Goal: Transaction & Acquisition: Purchase product/service

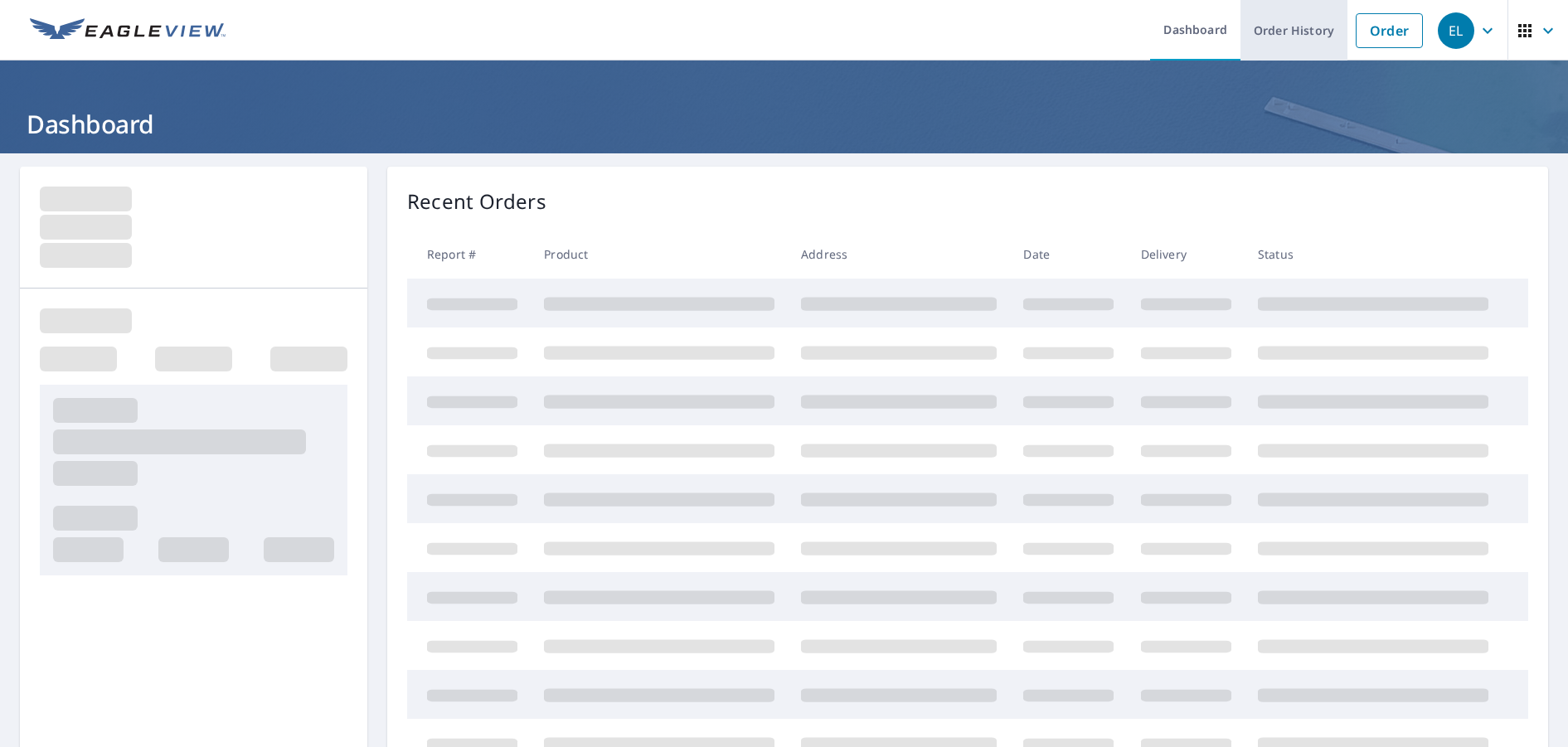
click at [1276, 27] on link "Order History" at bounding box center [1294, 30] width 107 height 60
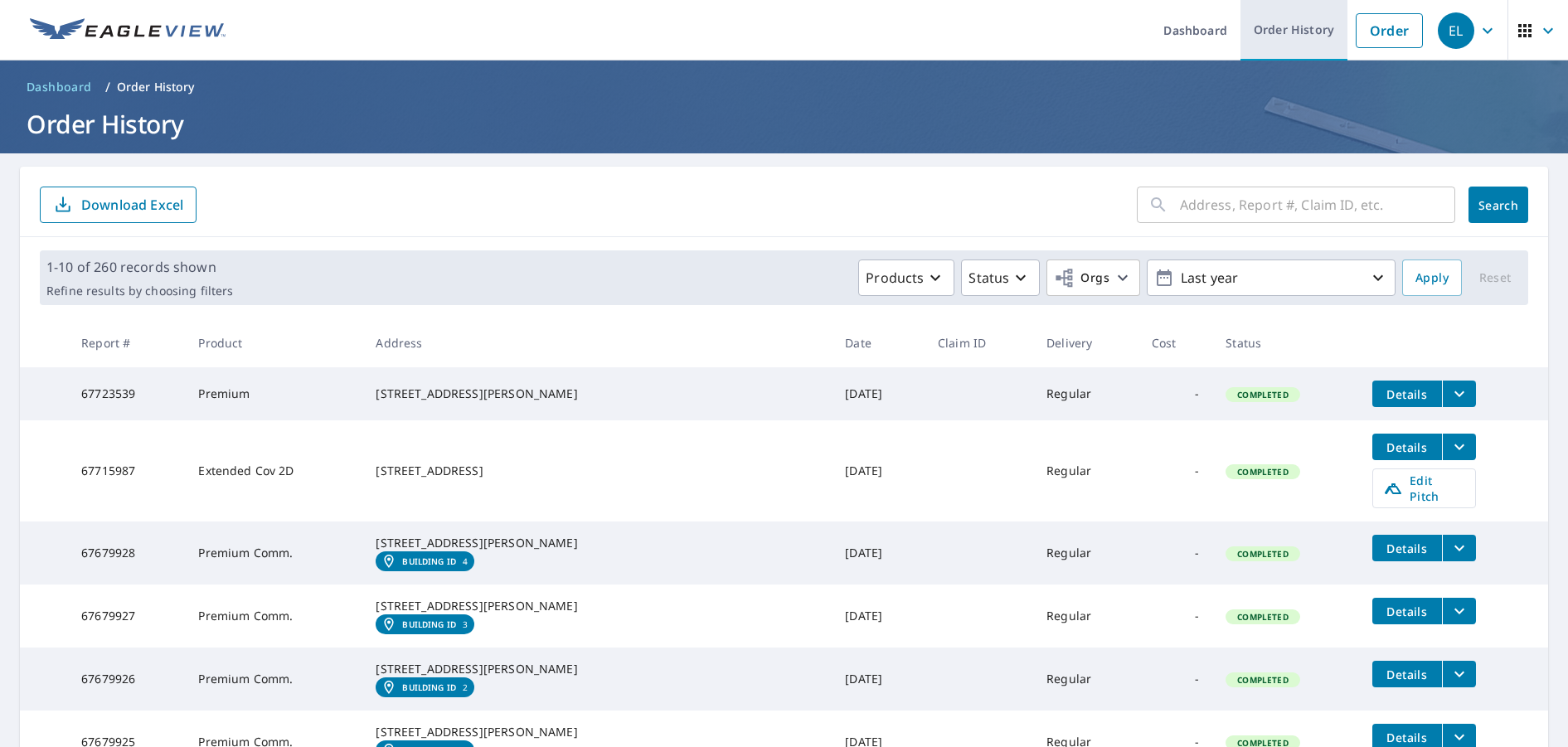
click at [1283, 17] on link "Order History" at bounding box center [1294, 30] width 107 height 60
click at [1383, 31] on link "Order" at bounding box center [1389, 31] width 68 height 35
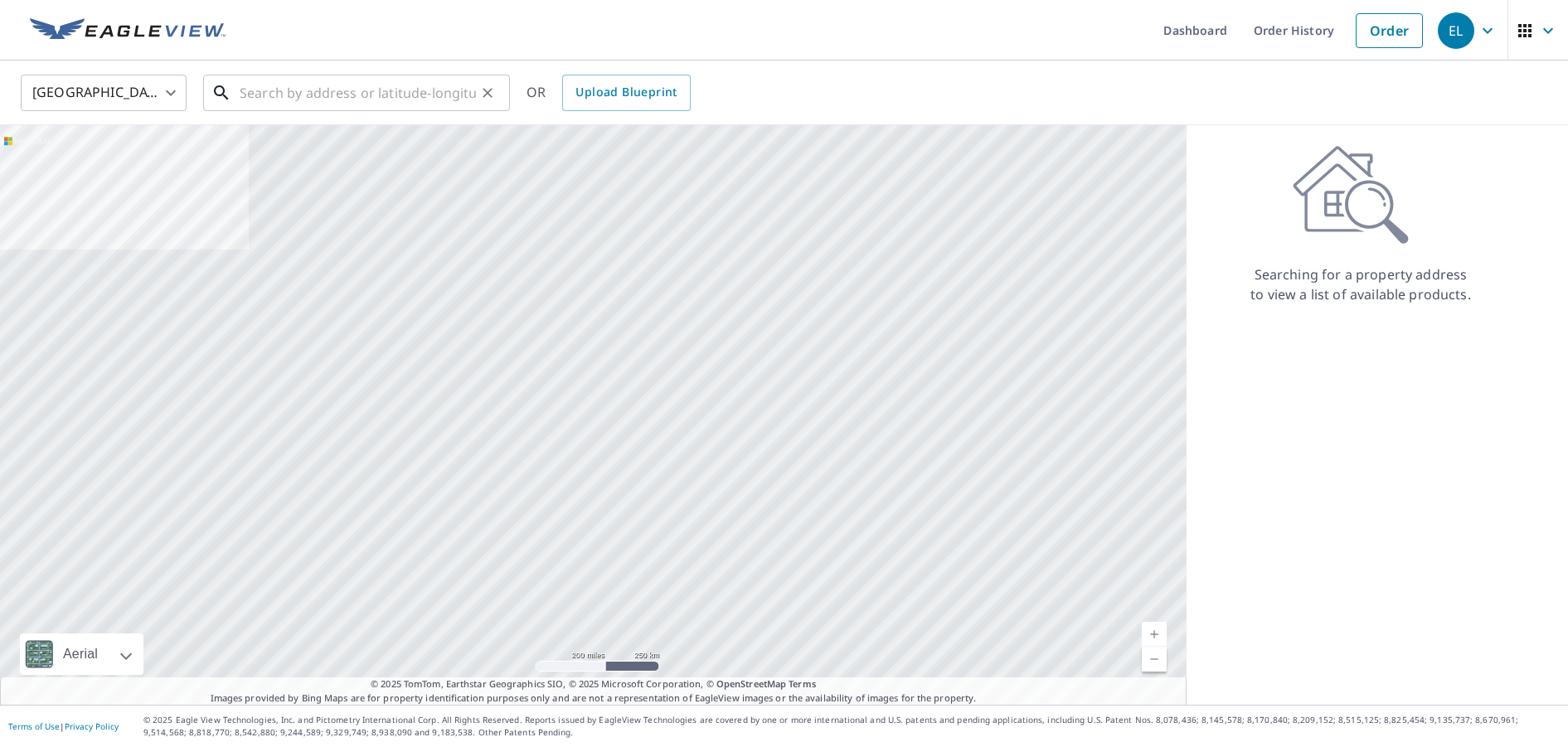
click at [331, 103] on input "text" at bounding box center [357, 93] width 236 height 46
paste input "[STREET_ADDRESS],"
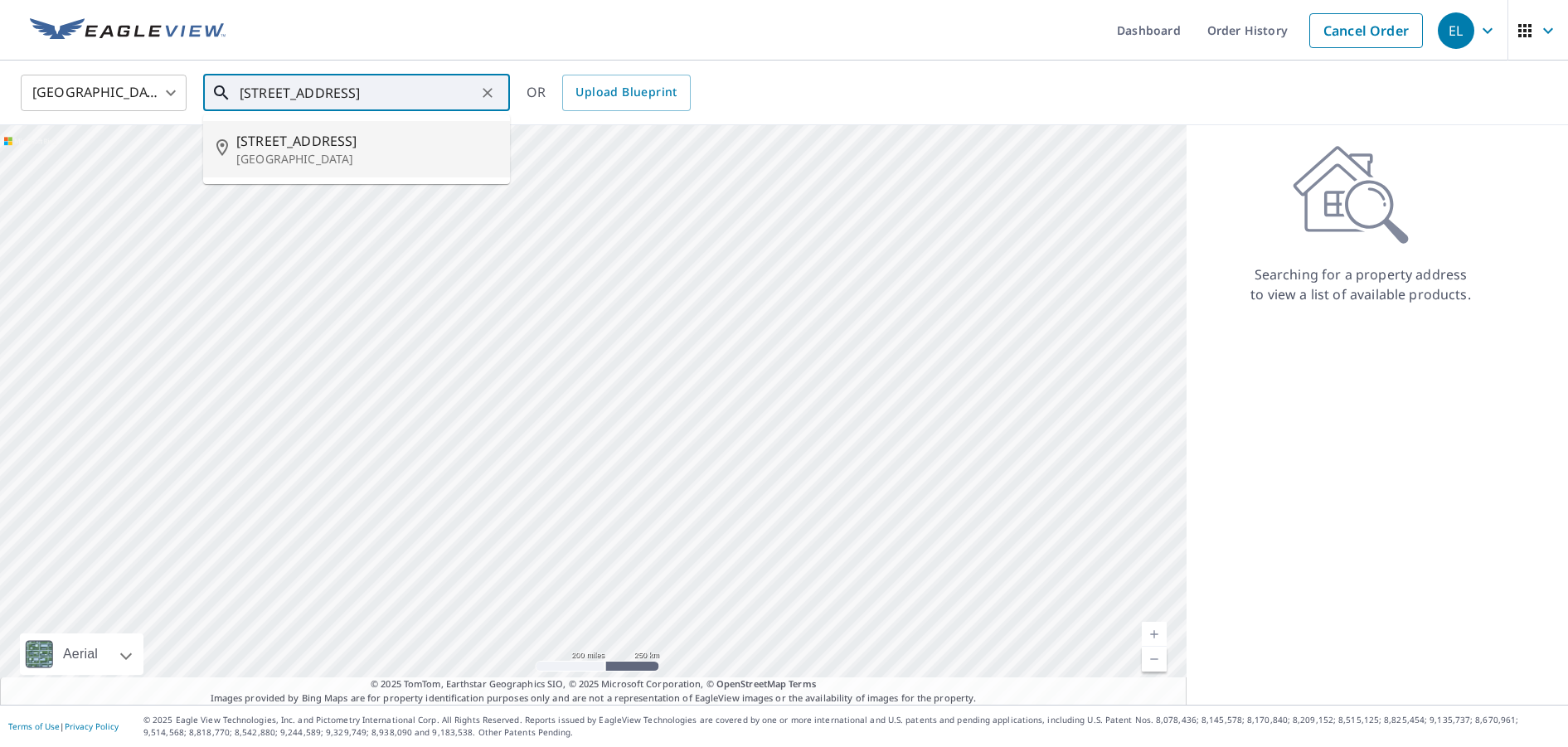
click at [384, 166] on p "[GEOGRAPHIC_DATA]" at bounding box center [366, 159] width 260 height 17
type input "[STREET_ADDRESS]"
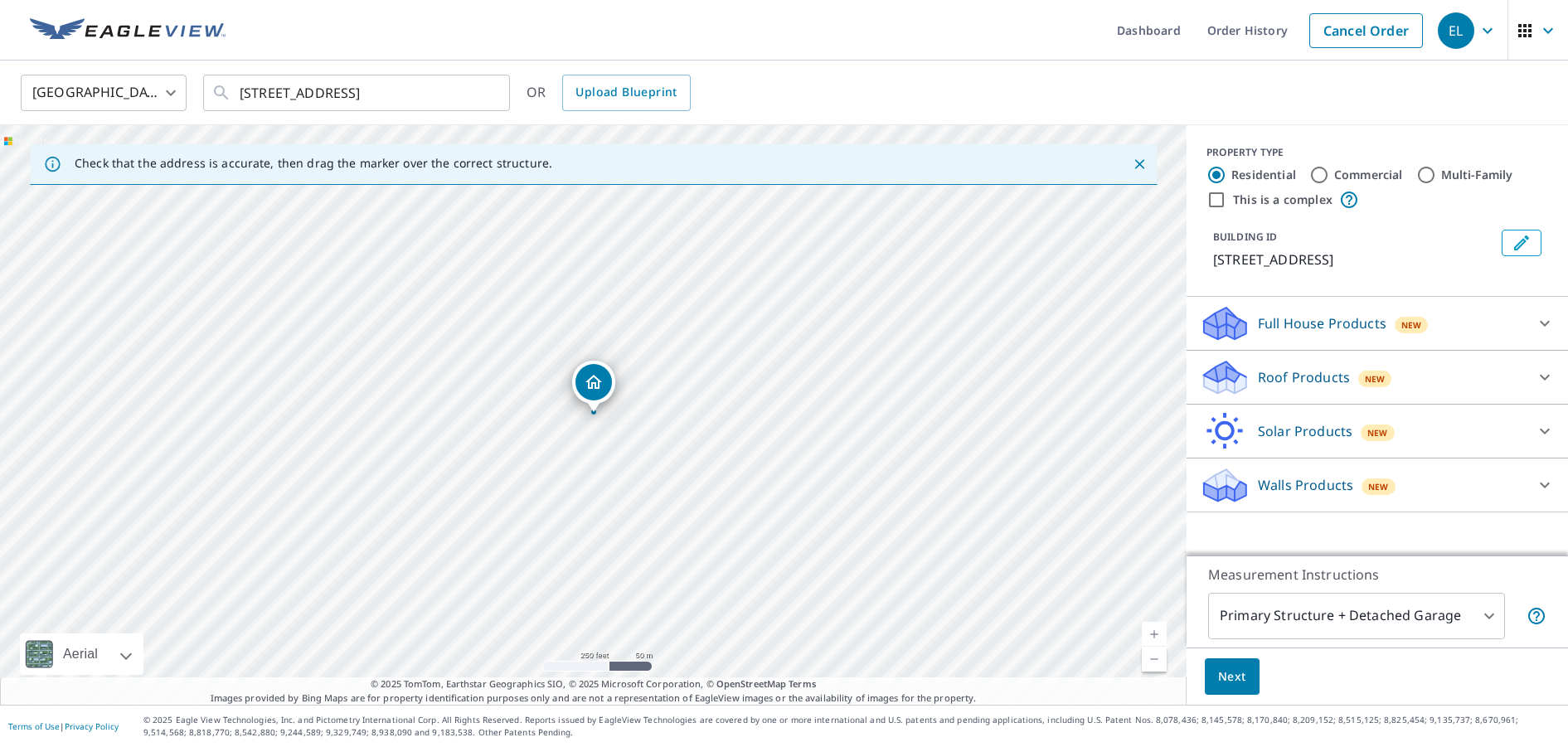
click at [1323, 376] on p "Roof Products" at bounding box center [1303, 377] width 92 height 19
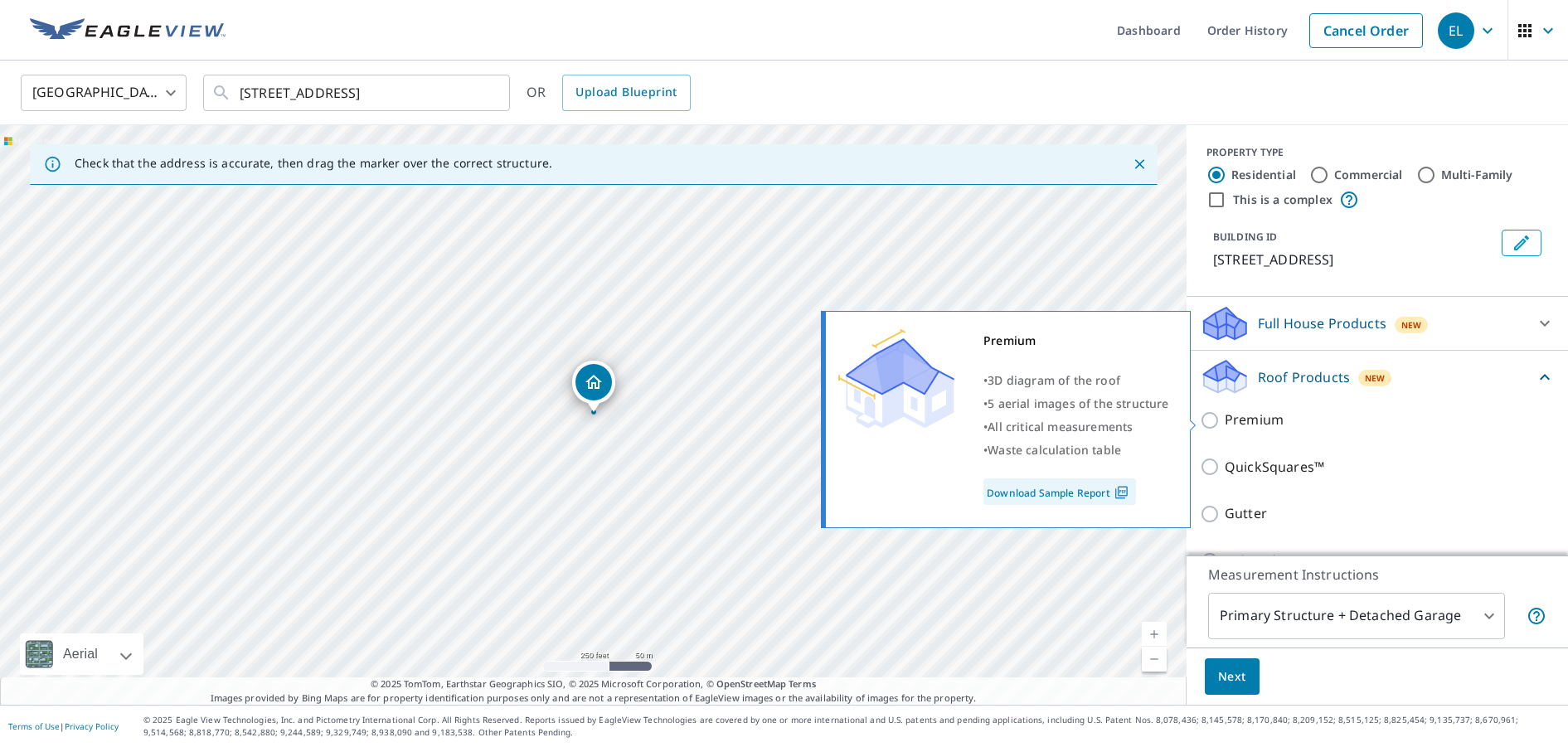
click at [1248, 421] on p "Premium" at bounding box center [1254, 420] width 59 height 20
click at [1225, 421] on input "Premium" at bounding box center [1212, 419] width 25 height 19
checkbox input "true"
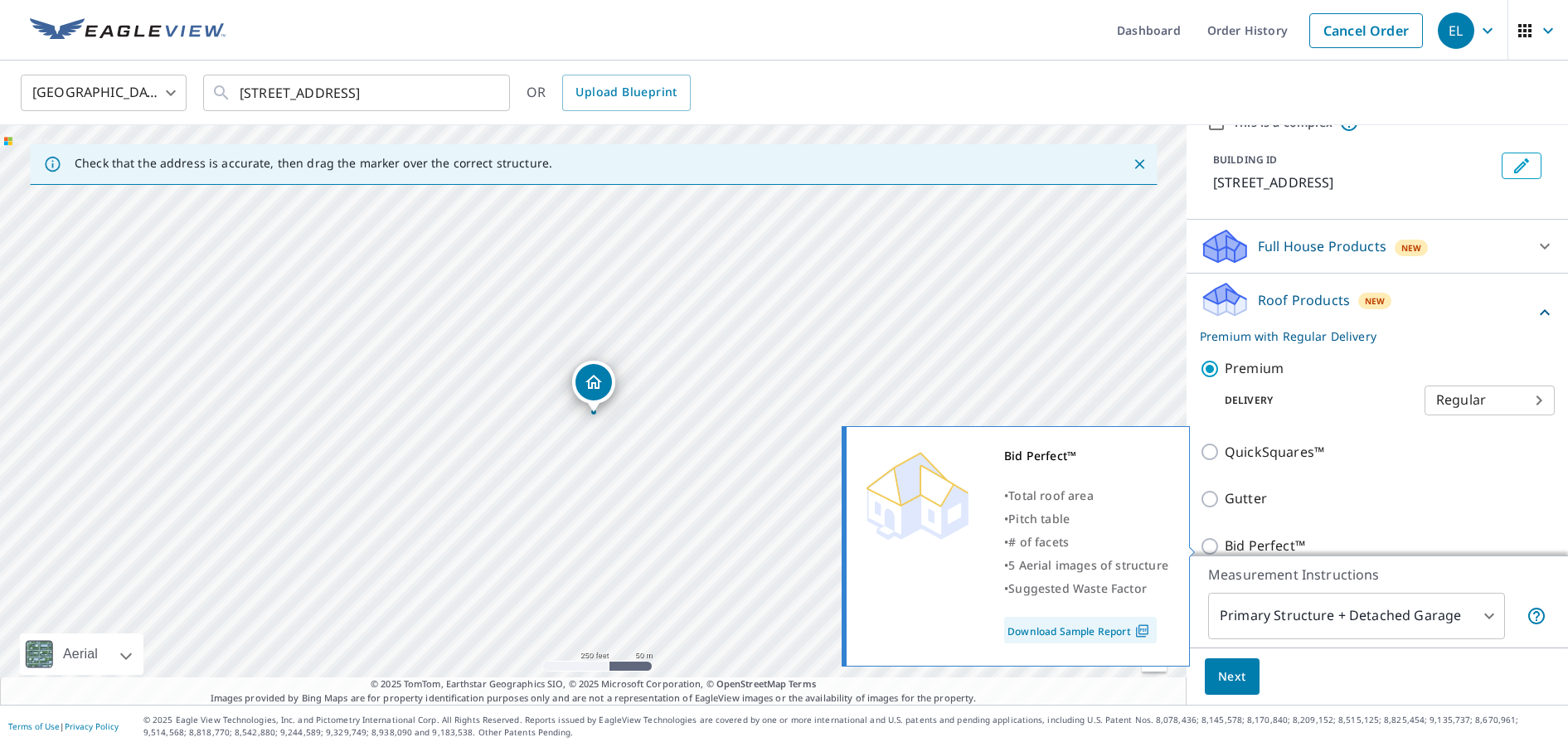
scroll to position [206, 0]
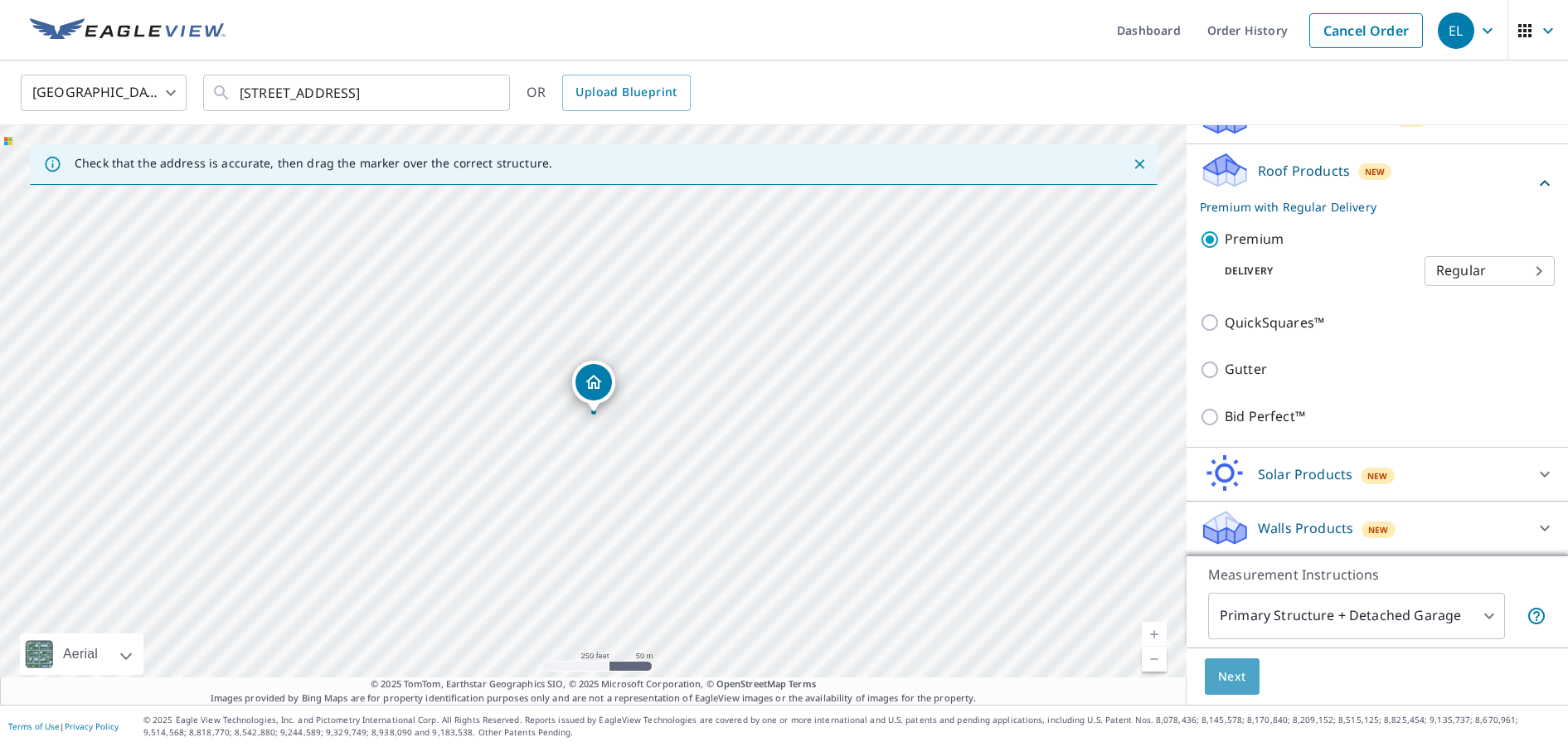
click at [1219, 672] on span "Next" at bounding box center [1232, 677] width 28 height 20
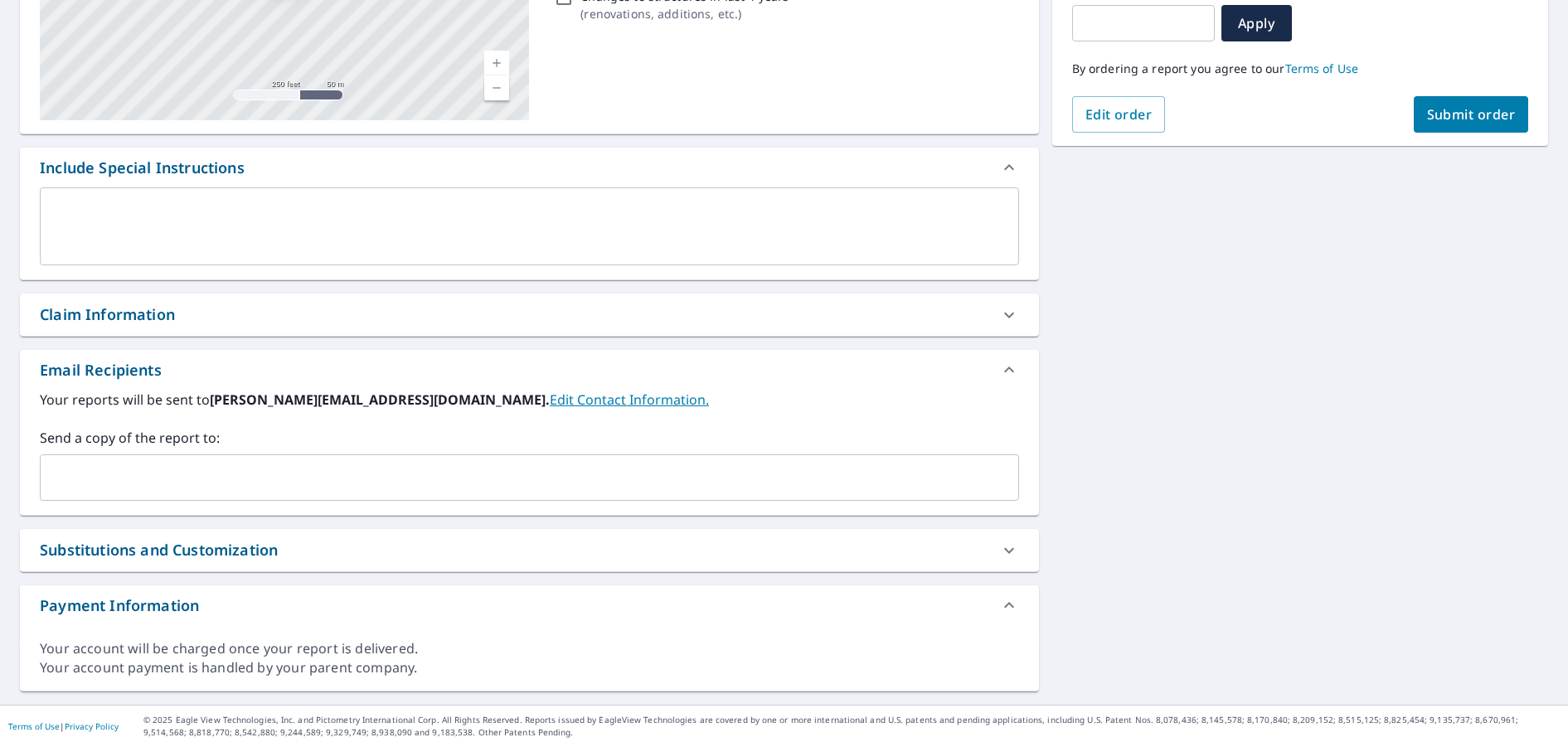
scroll to position [306, 0]
click at [295, 482] on input "text" at bounding box center [516, 479] width 940 height 31
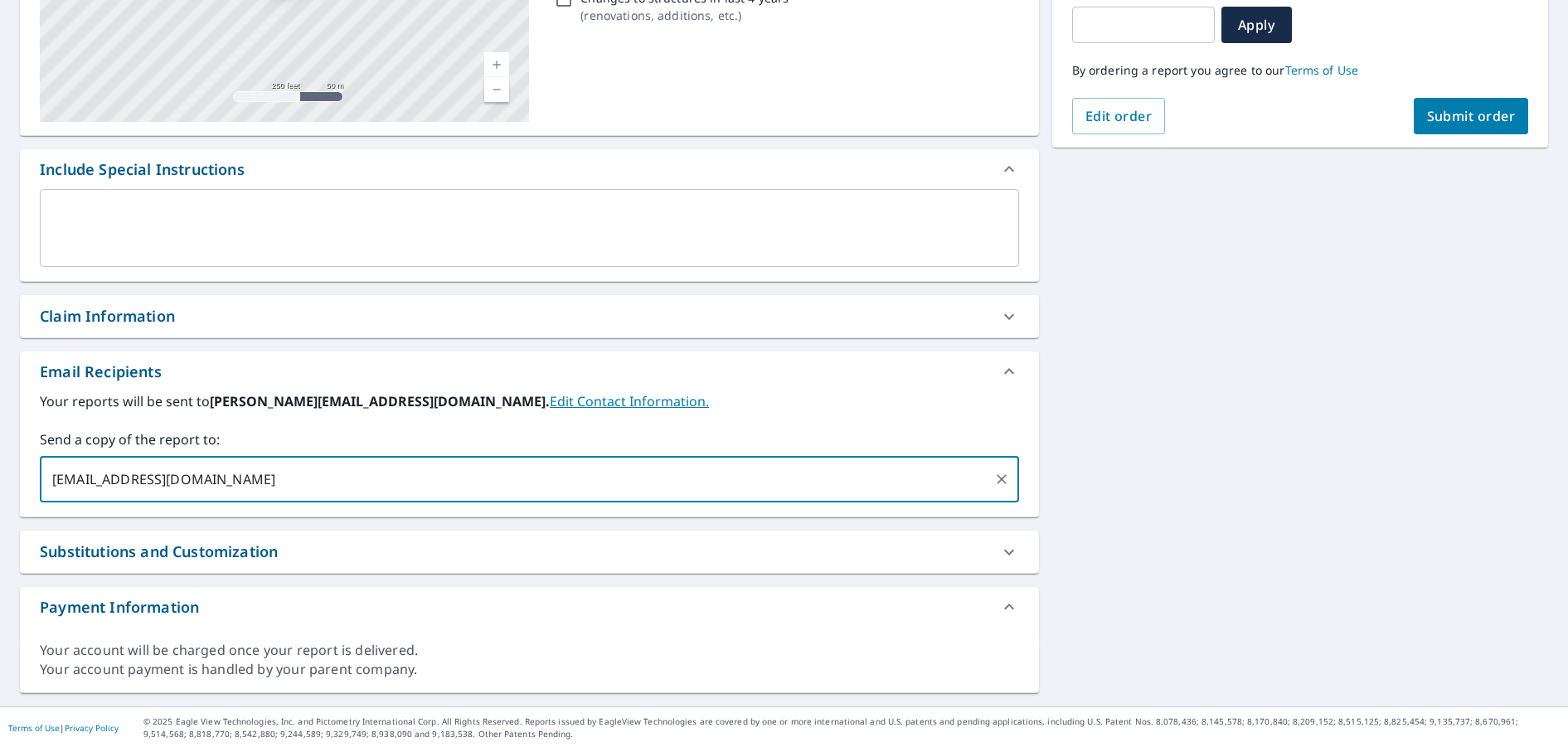
type input "[EMAIL_ADDRESS][DOMAIN_NAME]"
click at [1385, 426] on div "[STREET_ADDRESS] A standard road map Aerial A detailed look from above Labels L…" at bounding box center [784, 276] width 1568 height 860
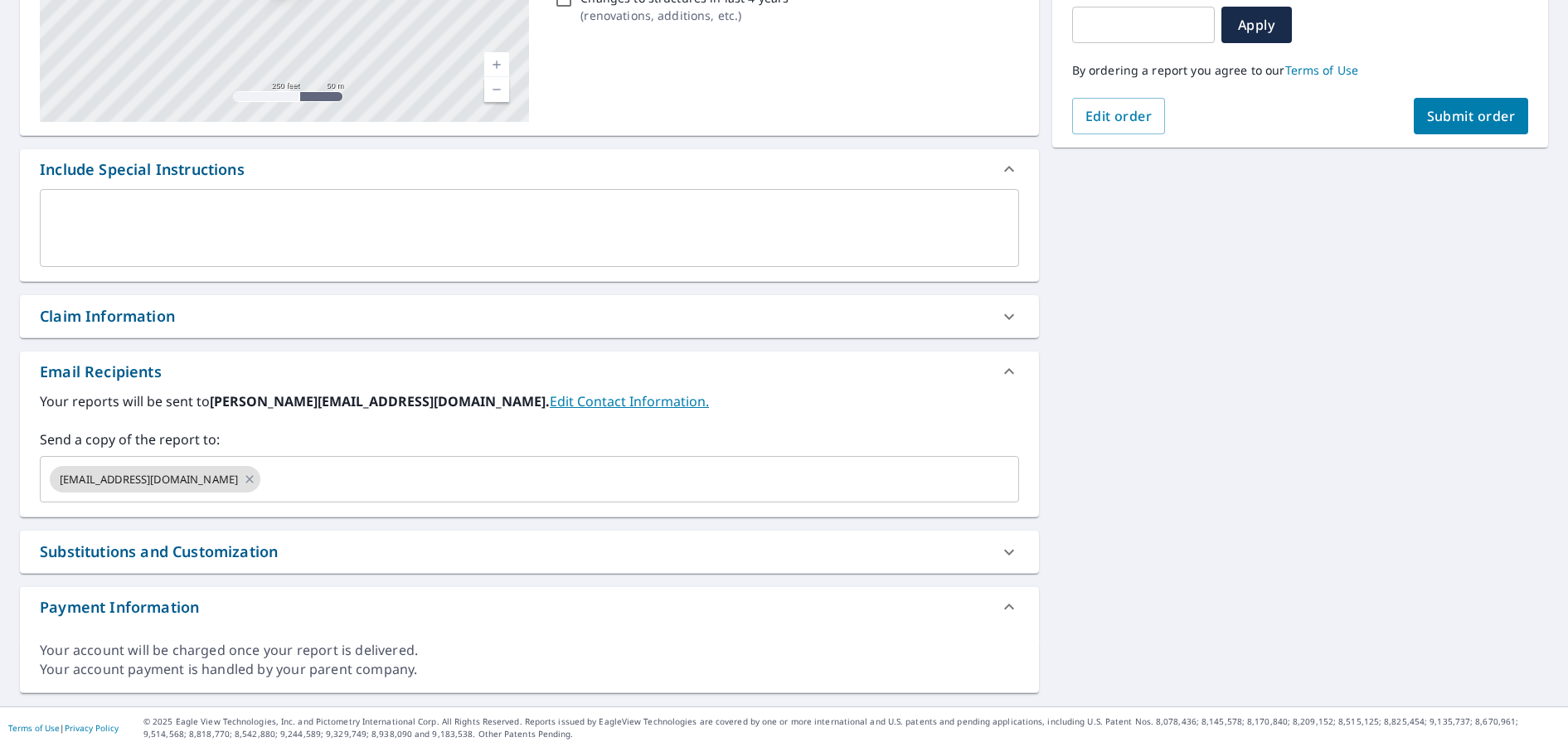
click at [1437, 113] on span "Submit order" at bounding box center [1472, 117] width 89 height 19
checkbox input "true"
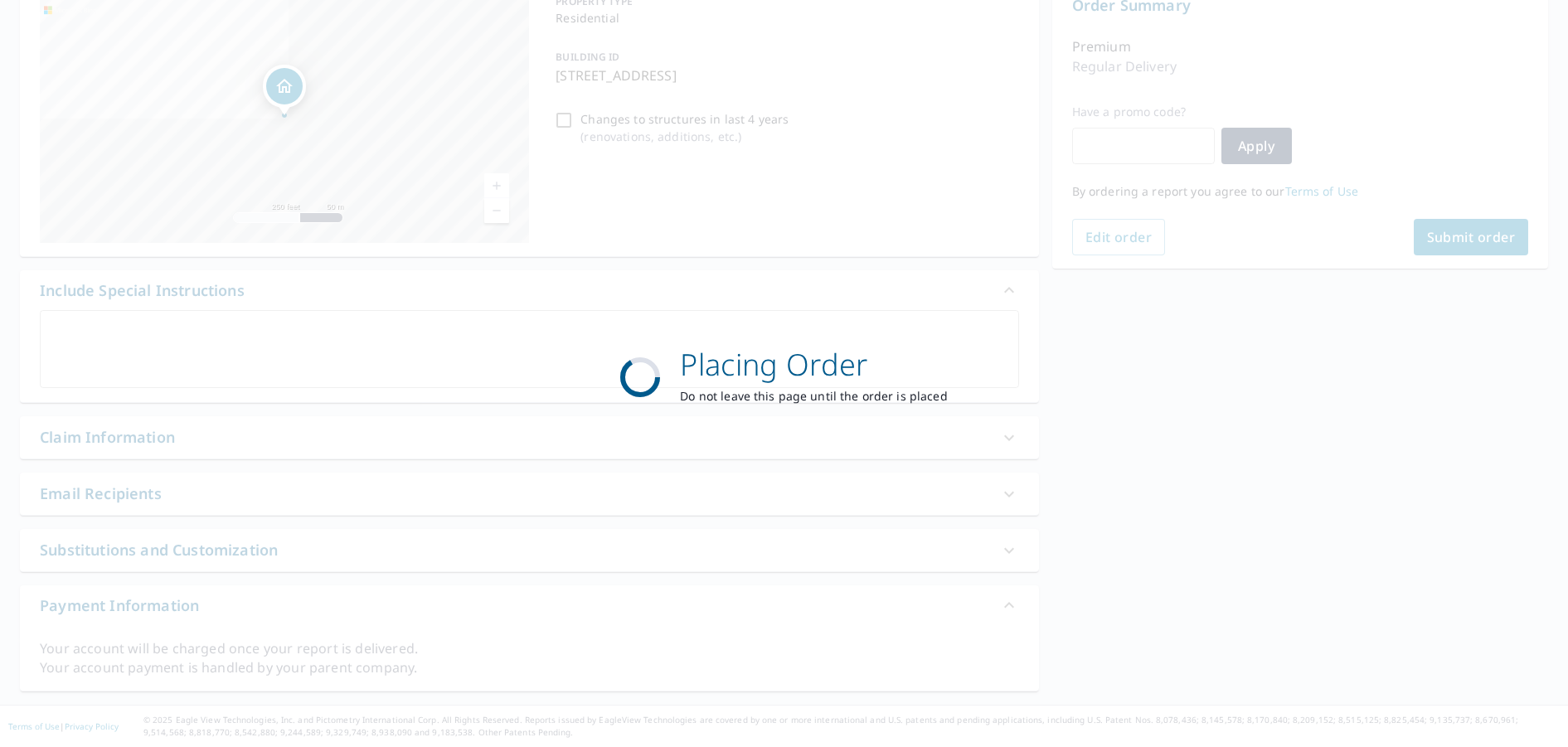
scroll to position [186, 0]
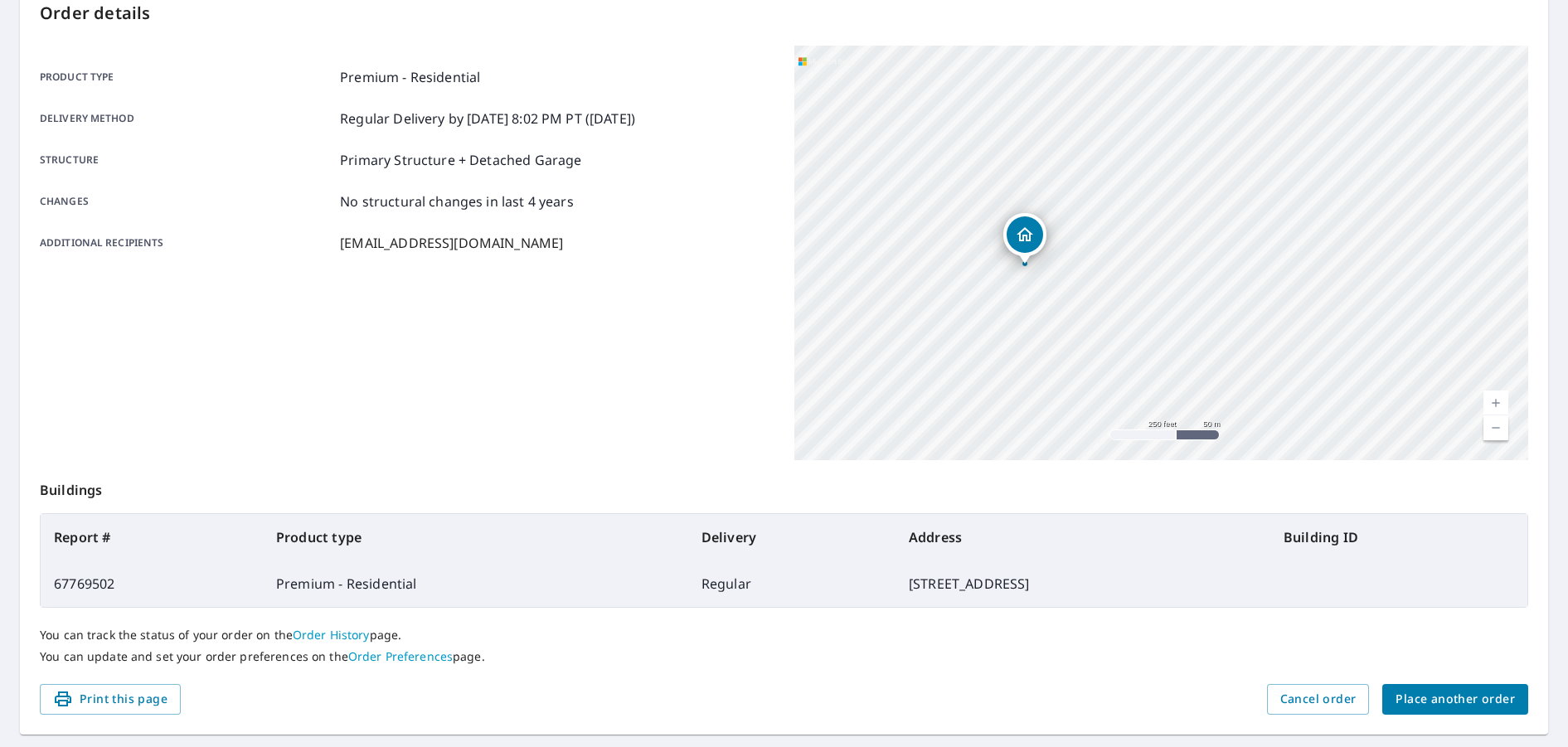
scroll to position [229, 0]
